Goal: Transaction & Acquisition: Purchase product/service

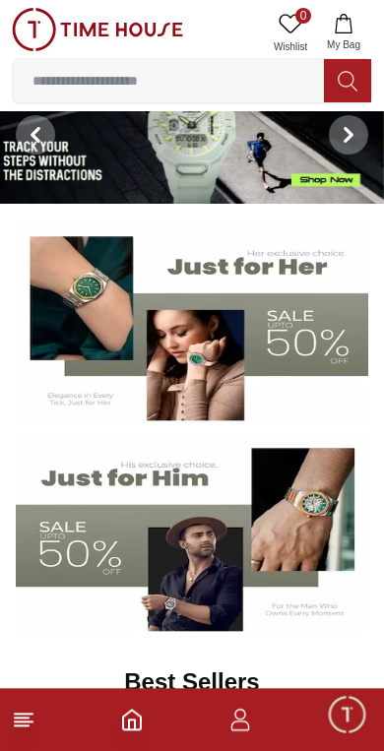
click at [186, 565] on img at bounding box center [192, 534] width 352 height 196
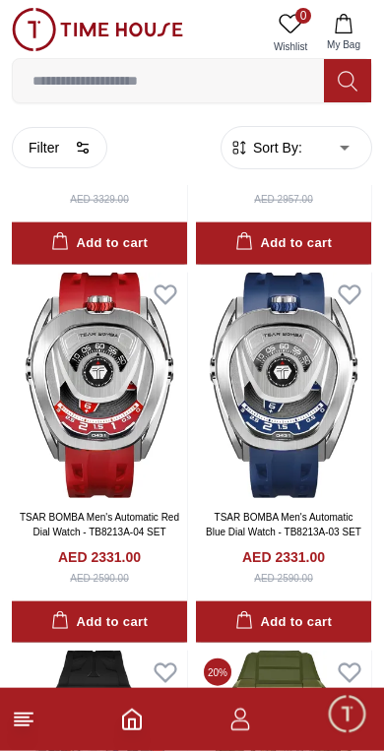
scroll to position [700, 0]
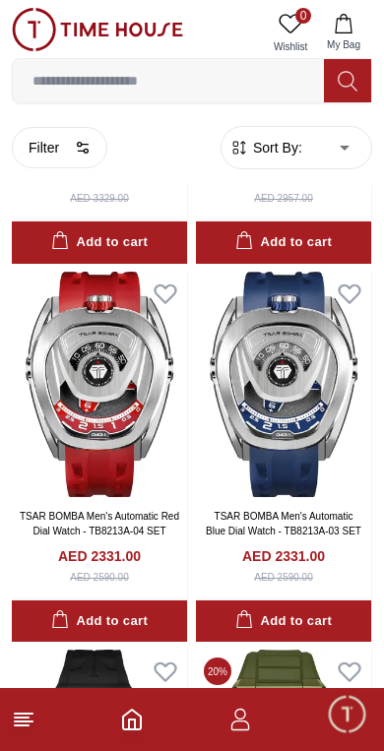
click at [87, 152] on icon "button" at bounding box center [83, 148] width 16 height 16
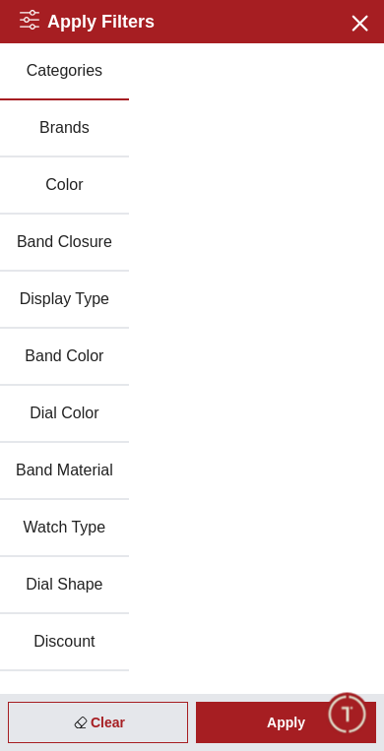
click at [351, 17] on icon "button" at bounding box center [358, 22] width 25 height 25
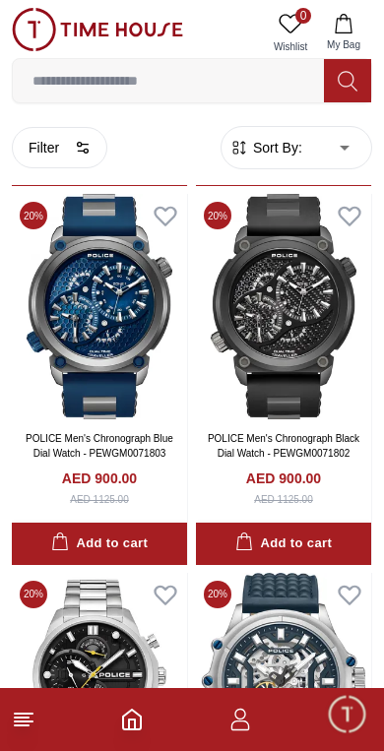
scroll to position [3045, 0]
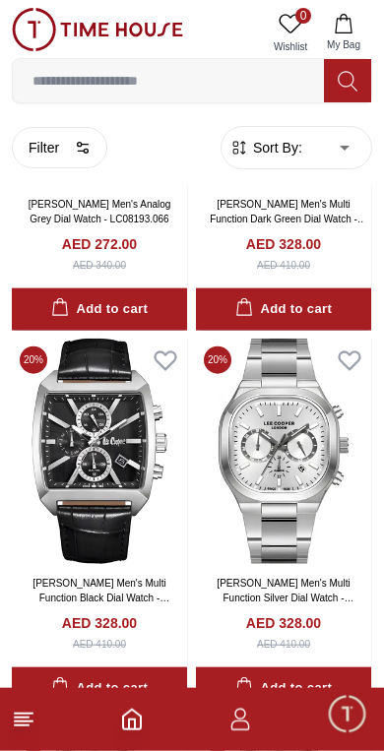
scroll to position [6688, 0]
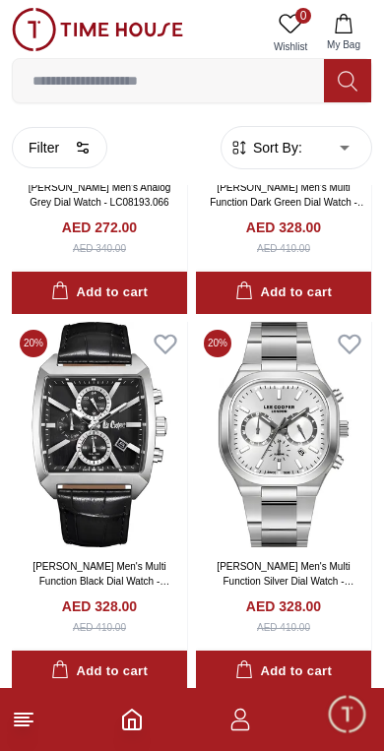
click at [140, 482] on img at bounding box center [99, 434] width 175 height 225
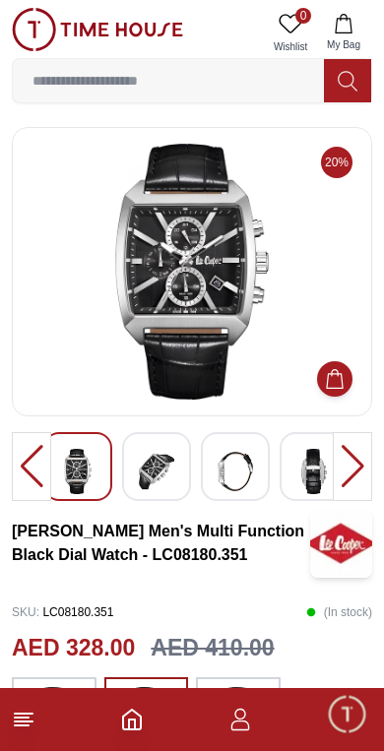
click at [334, 361] on button "Add to Cart" at bounding box center [334, 378] width 35 height 35
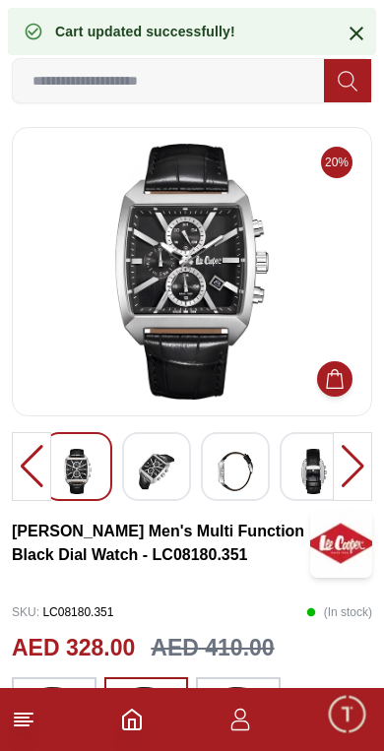
click at [172, 466] on img at bounding box center [156, 471] width 35 height 45
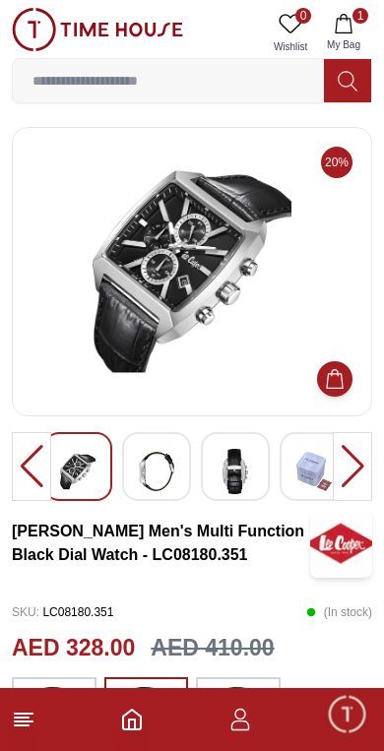
click at [219, 476] on img at bounding box center [234, 471] width 35 height 45
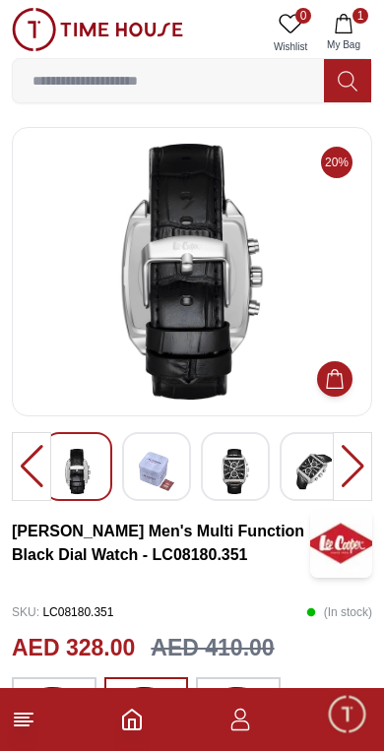
click at [298, 481] on img at bounding box center [313, 471] width 35 height 45
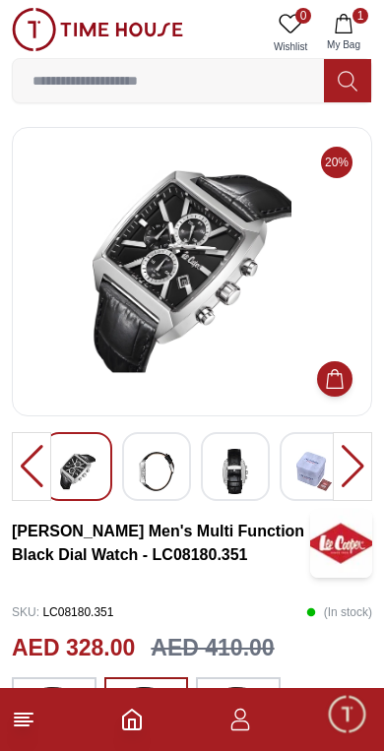
click at [299, 478] on img at bounding box center [313, 471] width 35 height 45
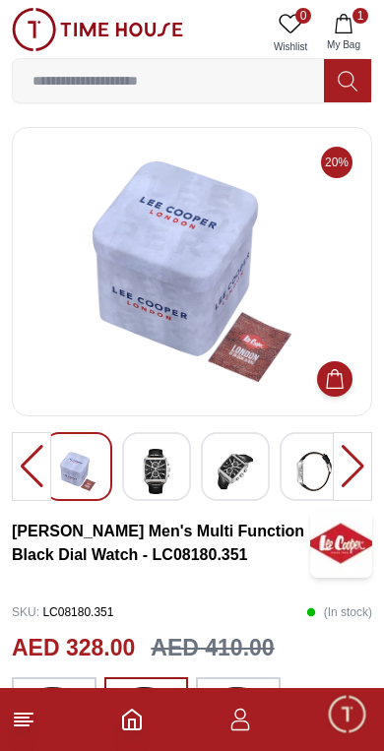
click at [279, 486] on div at bounding box center [313, 466] width 69 height 69
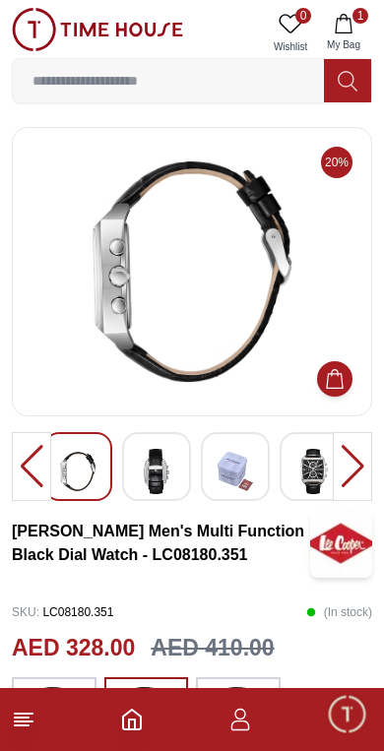
click at [243, 471] on img at bounding box center [234, 471] width 35 height 45
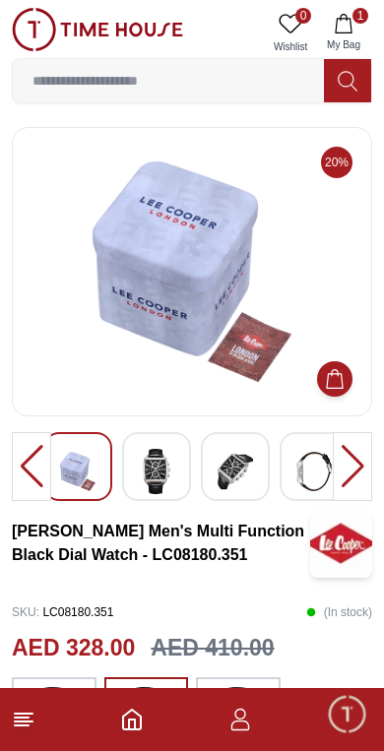
click at [242, 476] on img at bounding box center [234, 471] width 35 height 45
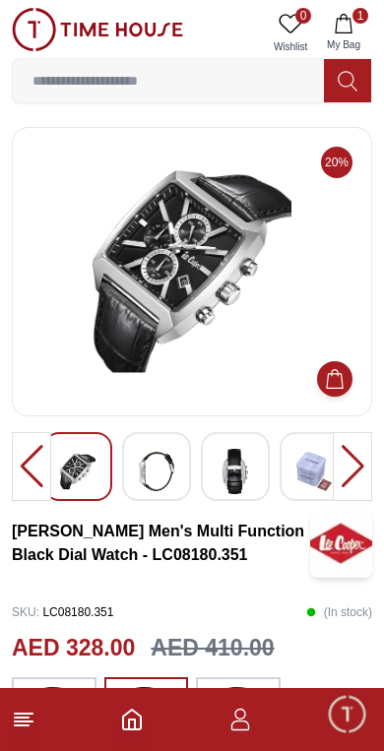
click at [218, 488] on img at bounding box center [234, 471] width 35 height 45
